Goal: Task Accomplishment & Management: Manage account settings

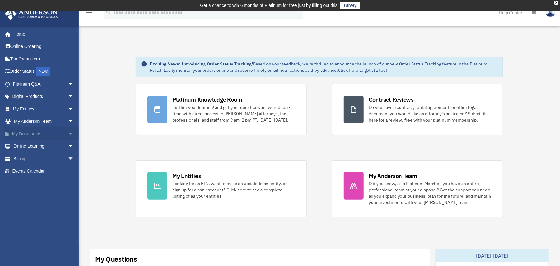
click at [68, 134] on span "arrow_drop_down" at bounding box center [74, 133] width 13 height 13
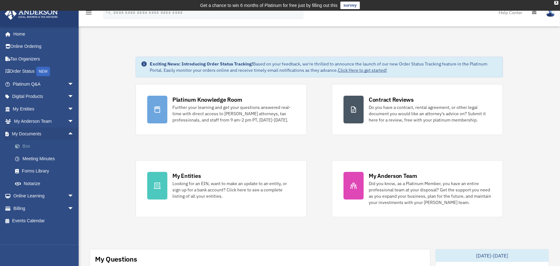
click at [27, 145] on link "Box" at bounding box center [46, 146] width 75 height 13
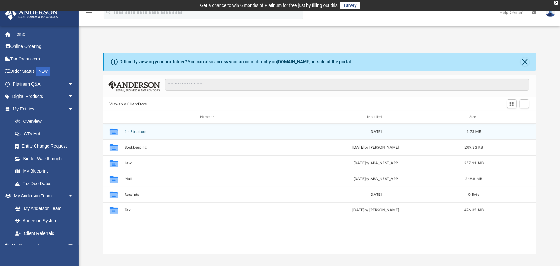
scroll to position [138, 429]
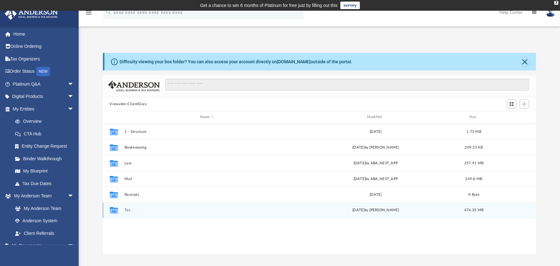
click at [126, 209] on button "Tax" at bounding box center [207, 210] width 166 height 4
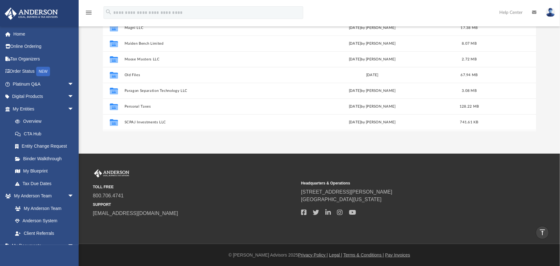
scroll to position [216, 0]
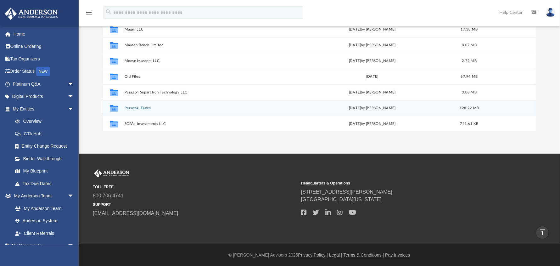
click at [143, 107] on button "Personal Taxes" at bounding box center [205, 108] width 163 height 4
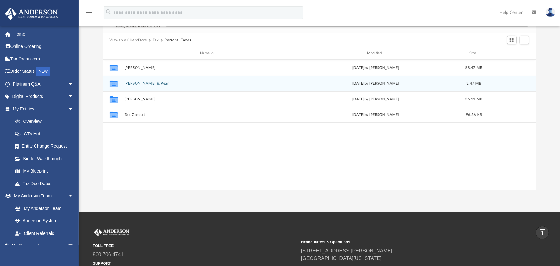
scroll to position [60, 0]
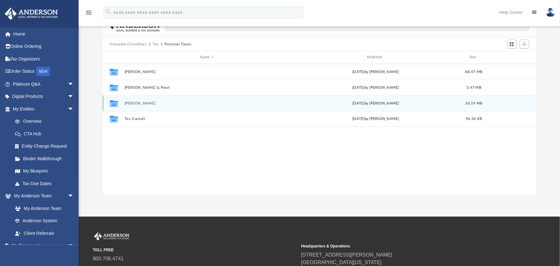
click at [141, 101] on button "[PERSON_NAME]" at bounding box center [207, 103] width 166 height 4
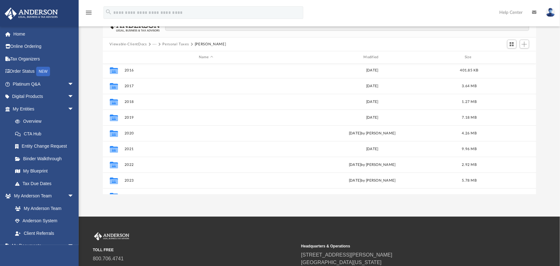
scroll to position [27, 0]
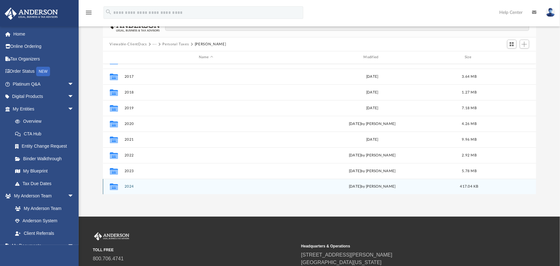
click at [126, 185] on button "2024" at bounding box center [205, 186] width 163 height 4
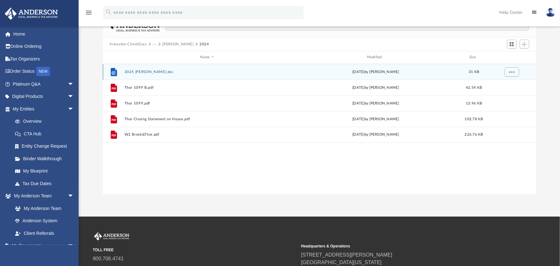
scroll to position [0, 0]
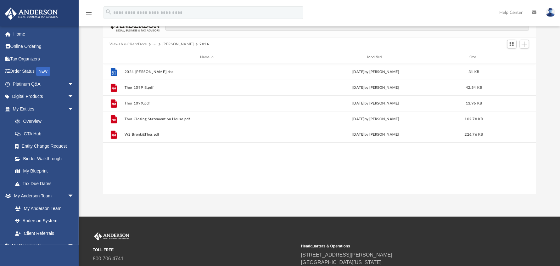
click at [171, 43] on button "[PERSON_NAME]" at bounding box center [177, 45] width 31 height 6
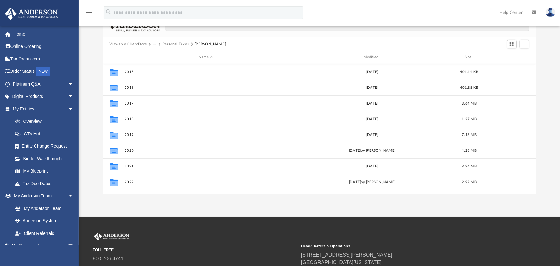
click at [180, 42] on button "Personal Taxes" at bounding box center [175, 45] width 26 height 6
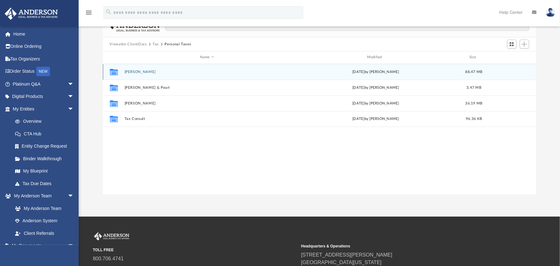
click at [144, 70] on button "[PERSON_NAME]" at bounding box center [207, 72] width 166 height 4
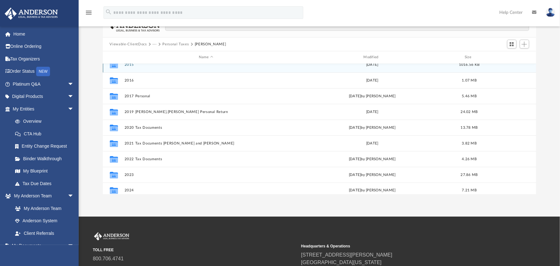
scroll to position [11, 0]
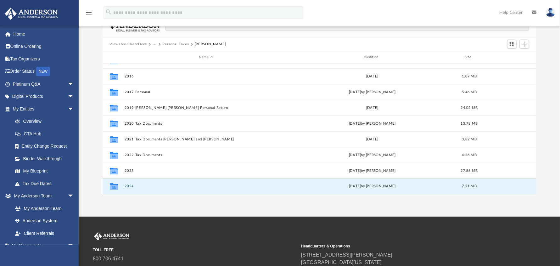
click at [128, 184] on button "2024" at bounding box center [205, 186] width 163 height 4
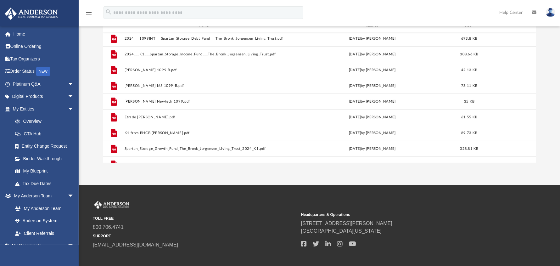
scroll to position [27, 0]
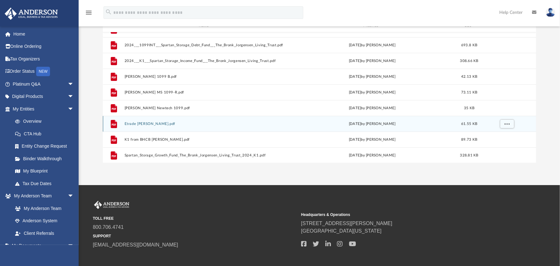
click at [141, 122] on button "Etrade Bronk.pdf" at bounding box center [205, 124] width 163 height 4
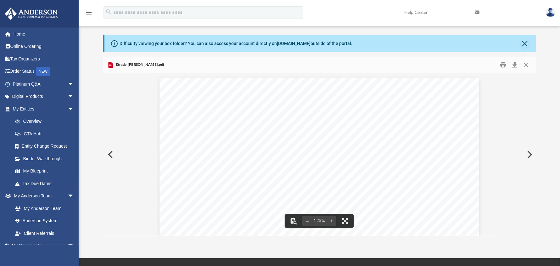
scroll to position [0, 0]
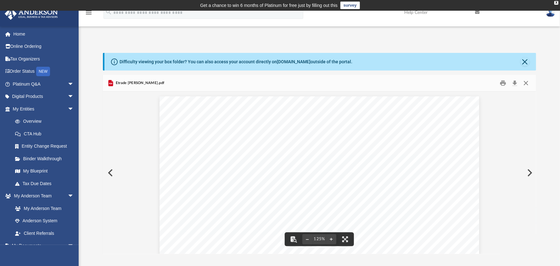
click at [530, 83] on button "Close" at bounding box center [525, 83] width 11 height 10
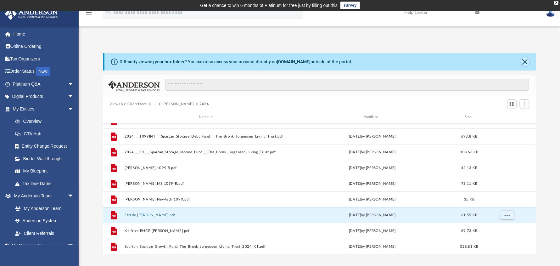
click at [526, 65] on button "Close" at bounding box center [525, 61] width 9 height 9
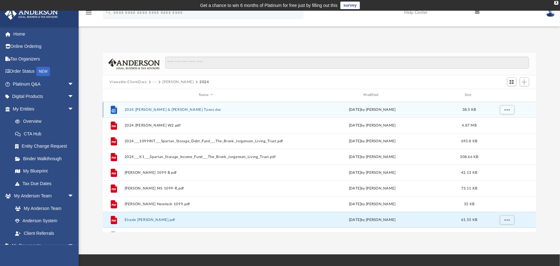
click at [169, 110] on button "2024 Bronk Jorgensen & Erica Burnham Taxes.doc" at bounding box center [205, 110] width 163 height 4
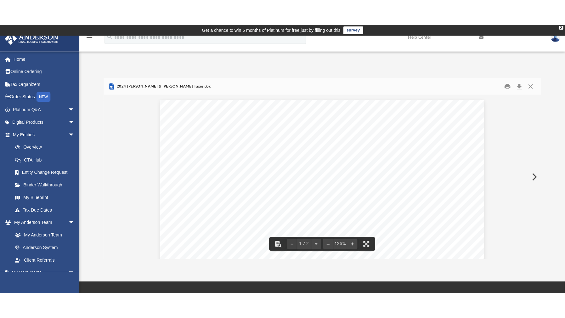
scroll to position [94, 0]
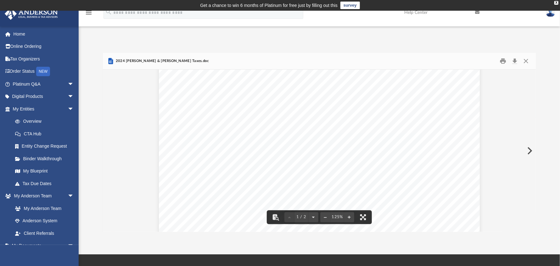
click at [364, 219] on button "File preview" at bounding box center [363, 217] width 14 height 14
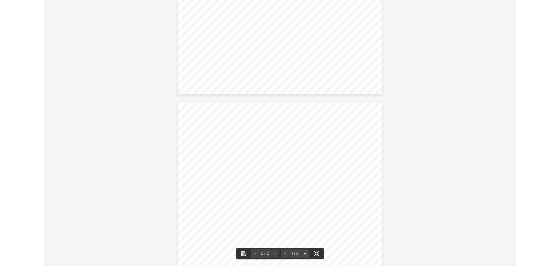
scroll to position [251, 0]
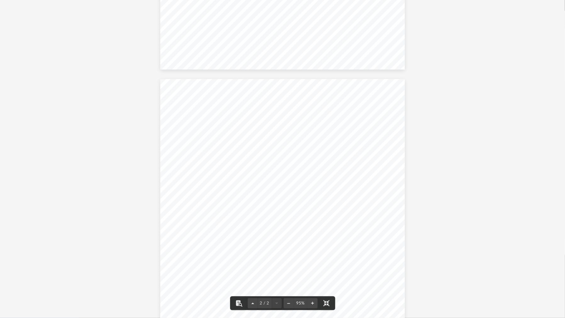
click at [425, 132] on div ". . . . . . . . . . . . . . . . . . . . . . . . . . . . Bronk Jorgensen MP 1314…" at bounding box center [282, 74] width 565 height 651
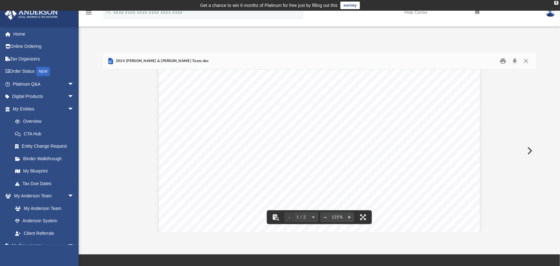
scroll to position [5, 4]
click at [527, 62] on button "Close" at bounding box center [525, 61] width 11 height 10
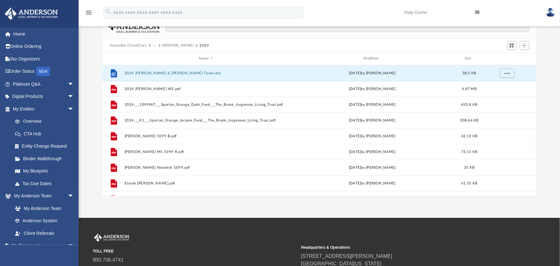
scroll to position [0, 0]
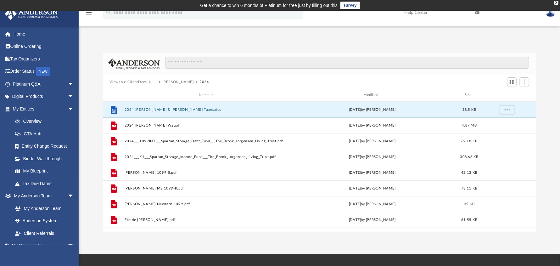
click at [183, 81] on button "Jorgensen, Bronk" at bounding box center [177, 82] width 31 height 6
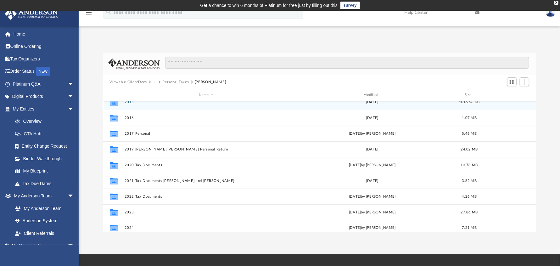
scroll to position [11, 0]
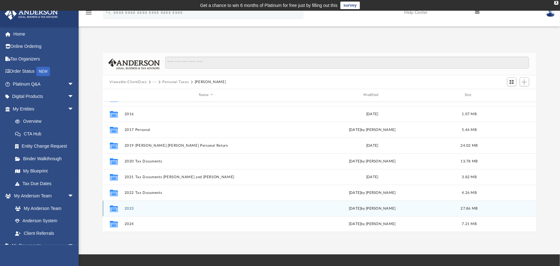
click at [131, 207] on button "2023" at bounding box center [205, 208] width 163 height 4
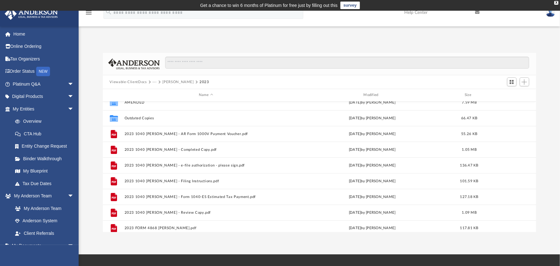
scroll to position [43, 0]
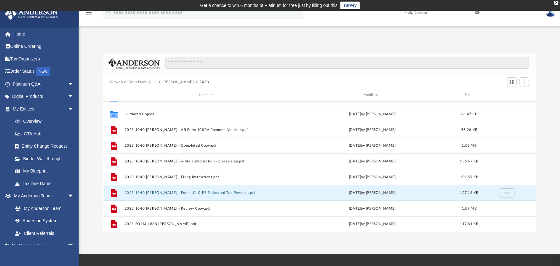
click at [204, 192] on button "2023 1040 Jorgensen, Bronk - Form 1040-ES Estimated Tax Payment.pdf" at bounding box center [205, 193] width 163 height 4
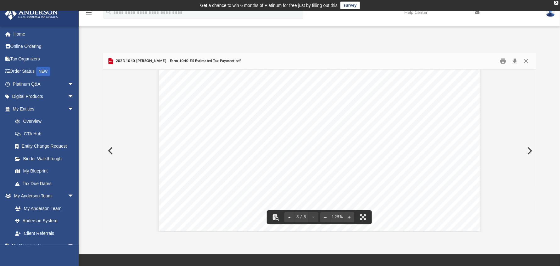
scroll to position [3236, 0]
click at [326, 218] on button "File preview" at bounding box center [325, 217] width 10 height 14
click at [525, 63] on button "Close" at bounding box center [525, 61] width 11 height 10
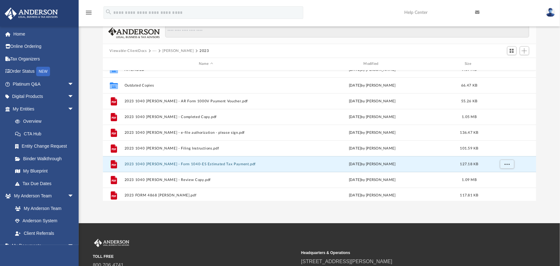
scroll to position [43, 0]
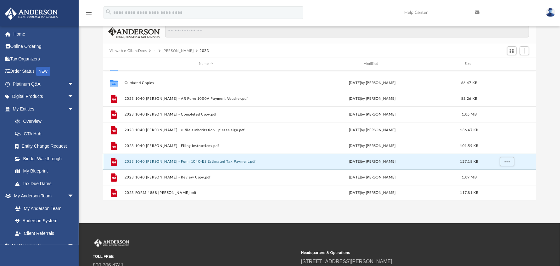
click at [216, 160] on button "2023 1040 Jorgensen, Bronk - Form 1040-ES Estimated Tax Payment.pdf" at bounding box center [205, 162] width 163 height 4
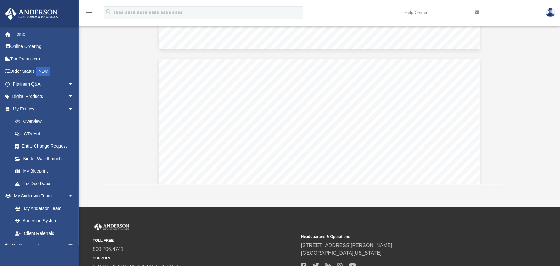
scroll to position [0, 0]
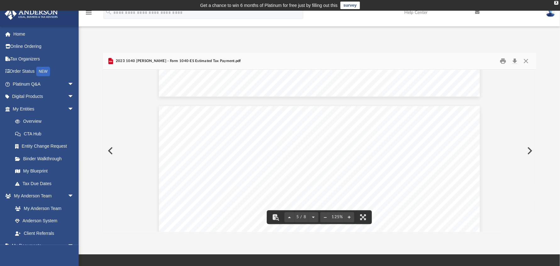
drag, startPoint x: 533, startPoint y: 150, endPoint x: 531, endPoint y: 81, distance: 68.9
click at [531, 81] on div "310401 12-26-23 R 1 2 3 4 5 6 7 8 9 10 11 12 13 14 15 1 2a 2b 2c 3 4 5 6 7 8 9 …" at bounding box center [319, 151] width 433 height 162
drag, startPoint x: 534, startPoint y: 154, endPoint x: 535, endPoint y: 81, distance: 72.4
click at [535, 81] on div "310401 12-26-23 R 1 2 3 4 5 6 7 8 9 10 11 12 13 14 15 1 2a 2b 2c 3 4 5 6 7 8 9 …" at bounding box center [319, 151] width 433 height 162
drag, startPoint x: 534, startPoint y: 152, endPoint x: 543, endPoint y: 87, distance: 65.4
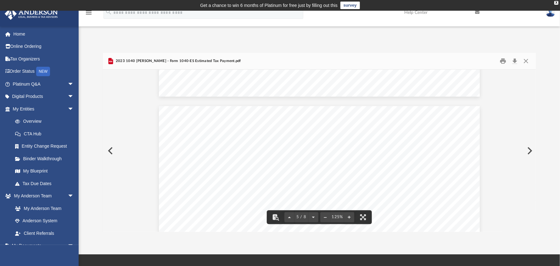
click at [543, 87] on div "Difficulty viewing your box folder? You can also access your account directly o…" at bounding box center [319, 142] width 481 height 179
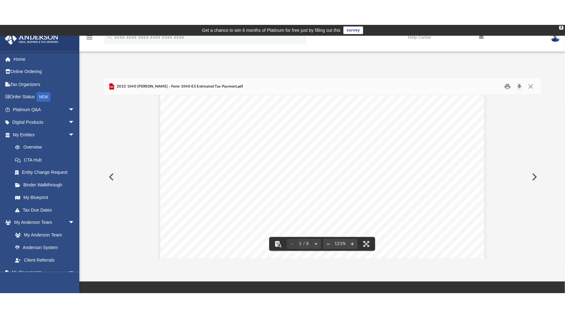
scroll to position [189, 0]
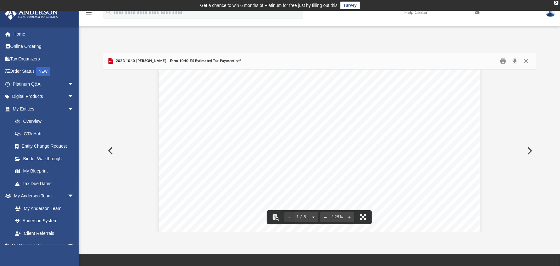
click at [364, 216] on button "File preview" at bounding box center [363, 217] width 14 height 14
click at [527, 63] on button "Close" at bounding box center [525, 61] width 11 height 10
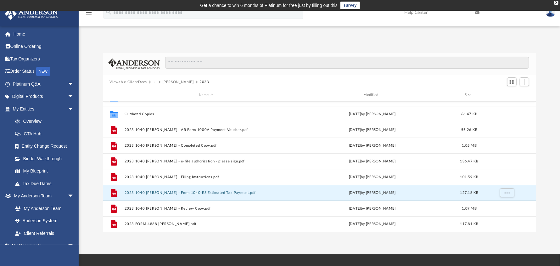
click at [181, 81] on button "Jorgensen, Bronk" at bounding box center [177, 82] width 31 height 6
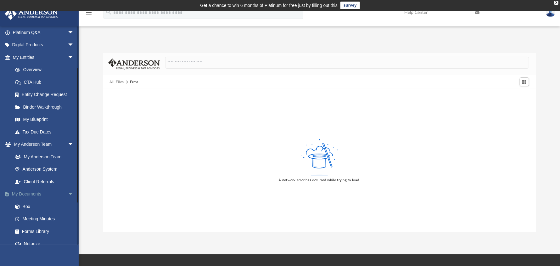
scroll to position [94, 0]
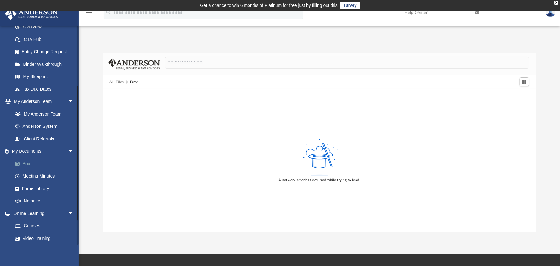
click at [26, 161] on link "Box" at bounding box center [46, 163] width 75 height 13
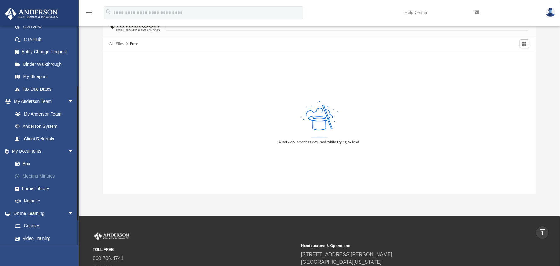
scroll to position [38, 0]
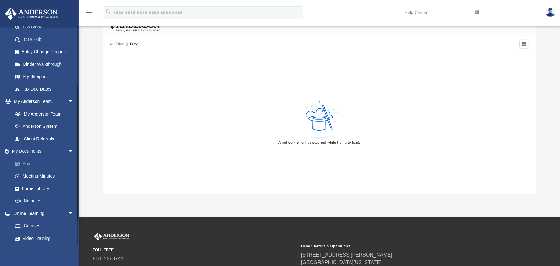
click at [28, 162] on link "Box" at bounding box center [46, 163] width 75 height 13
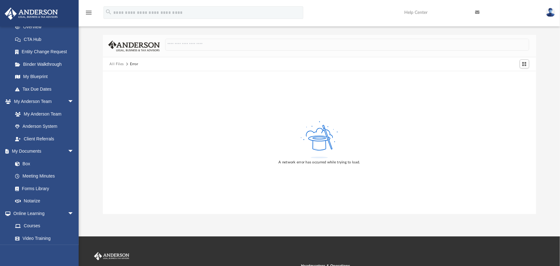
scroll to position [0, 0]
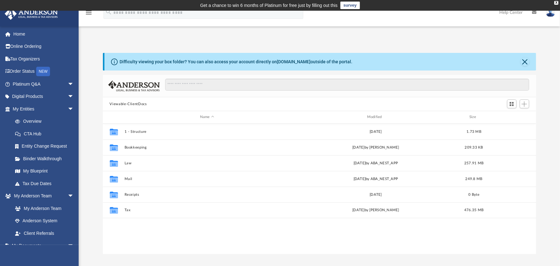
scroll to position [138, 429]
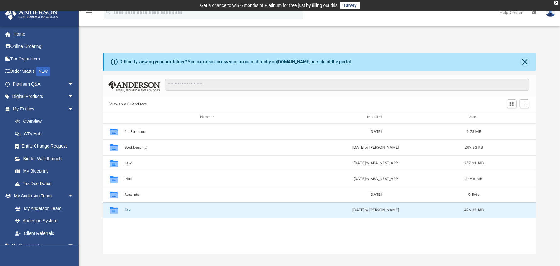
click at [128, 210] on button "Tax" at bounding box center [207, 210] width 166 height 4
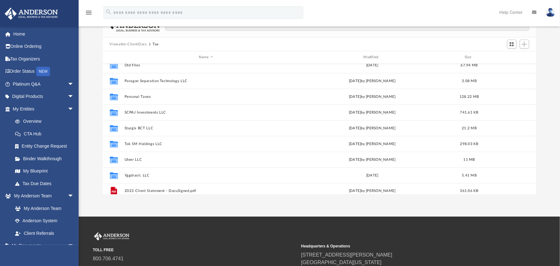
scroll to position [278, 0]
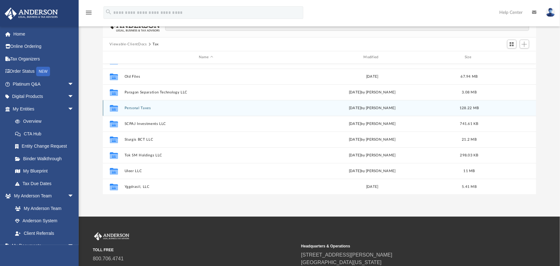
click at [144, 106] on button "Personal Taxes" at bounding box center [205, 108] width 163 height 4
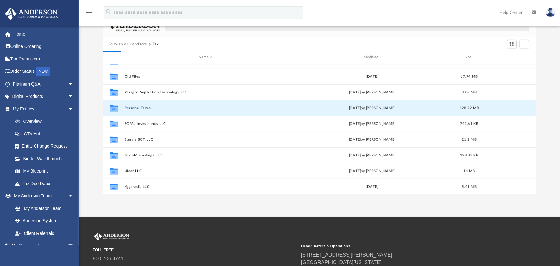
scroll to position [0, 0]
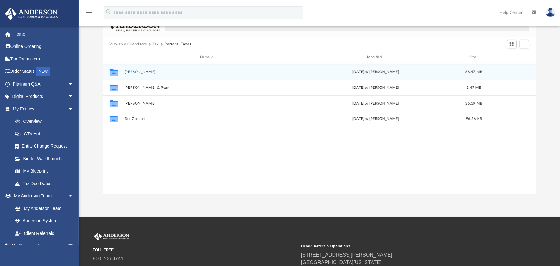
click at [144, 72] on button "Jorgensen, Bronk" at bounding box center [207, 72] width 166 height 4
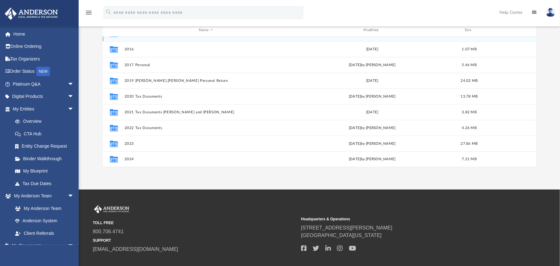
scroll to position [123, 0]
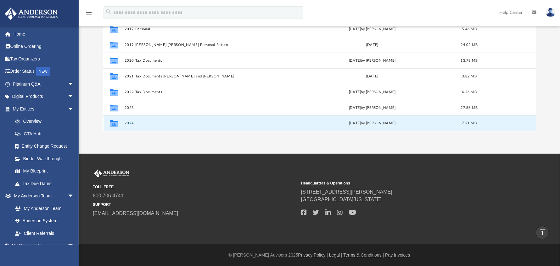
click at [126, 124] on button "2024" at bounding box center [205, 123] width 163 height 4
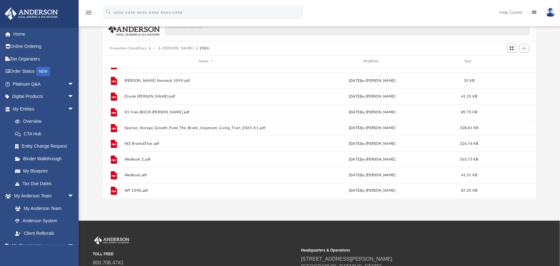
scroll to position [63, 0]
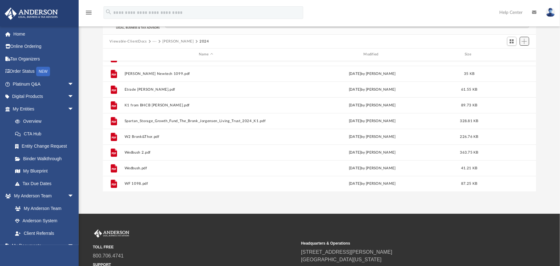
click at [525, 42] on span "Add" at bounding box center [524, 41] width 5 height 5
click at [515, 53] on li "Upload" at bounding box center [516, 53] width 20 height 7
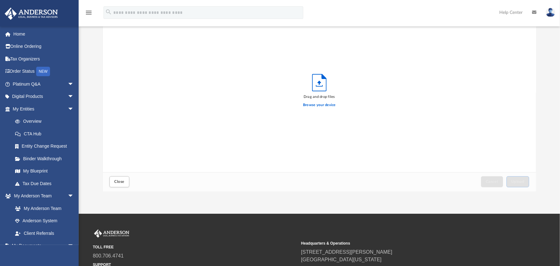
scroll to position [155, 429]
click at [322, 104] on label "Browse your device" at bounding box center [319, 105] width 33 height 6
click at [0, 0] on input "Browse your device" at bounding box center [0, 0] width 0 height 0
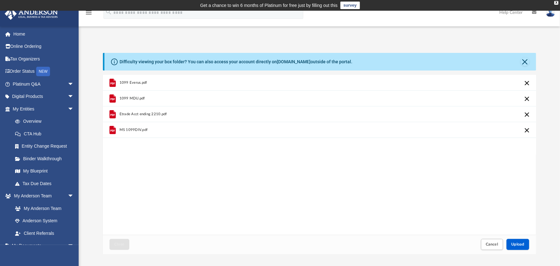
scroll to position [31, 0]
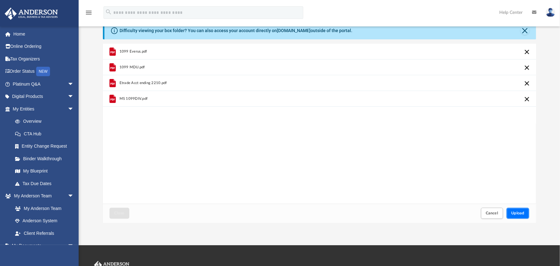
click at [519, 211] on span "Upload" at bounding box center [517, 213] width 13 height 4
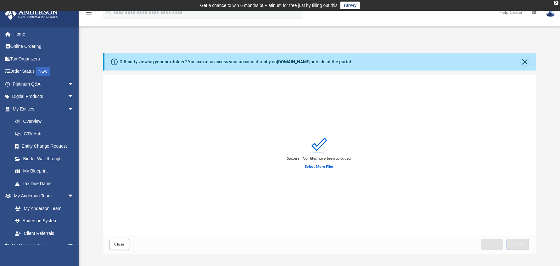
scroll to position [0, 0]
click at [526, 65] on button "Close" at bounding box center [525, 61] width 9 height 9
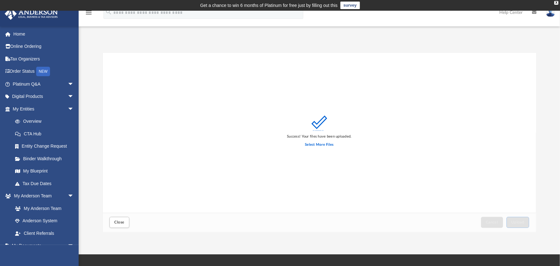
click at [543, 76] on div "Difficulty viewing your box folder? You can also access your account directly o…" at bounding box center [319, 142] width 481 height 179
click at [543, 62] on div "Difficulty viewing your box folder? You can also access your account directly o…" at bounding box center [319, 142] width 481 height 179
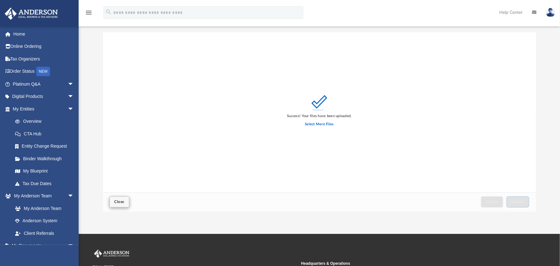
scroll to position [31, 0]
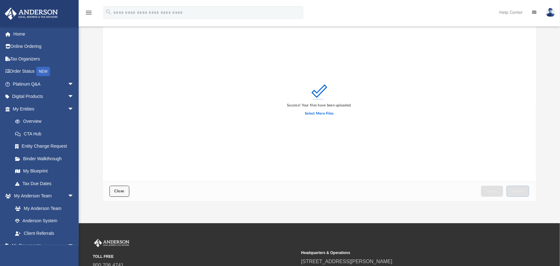
click at [121, 190] on span "Close" at bounding box center [119, 191] width 10 height 4
